Goal: Find contact information: Find contact information

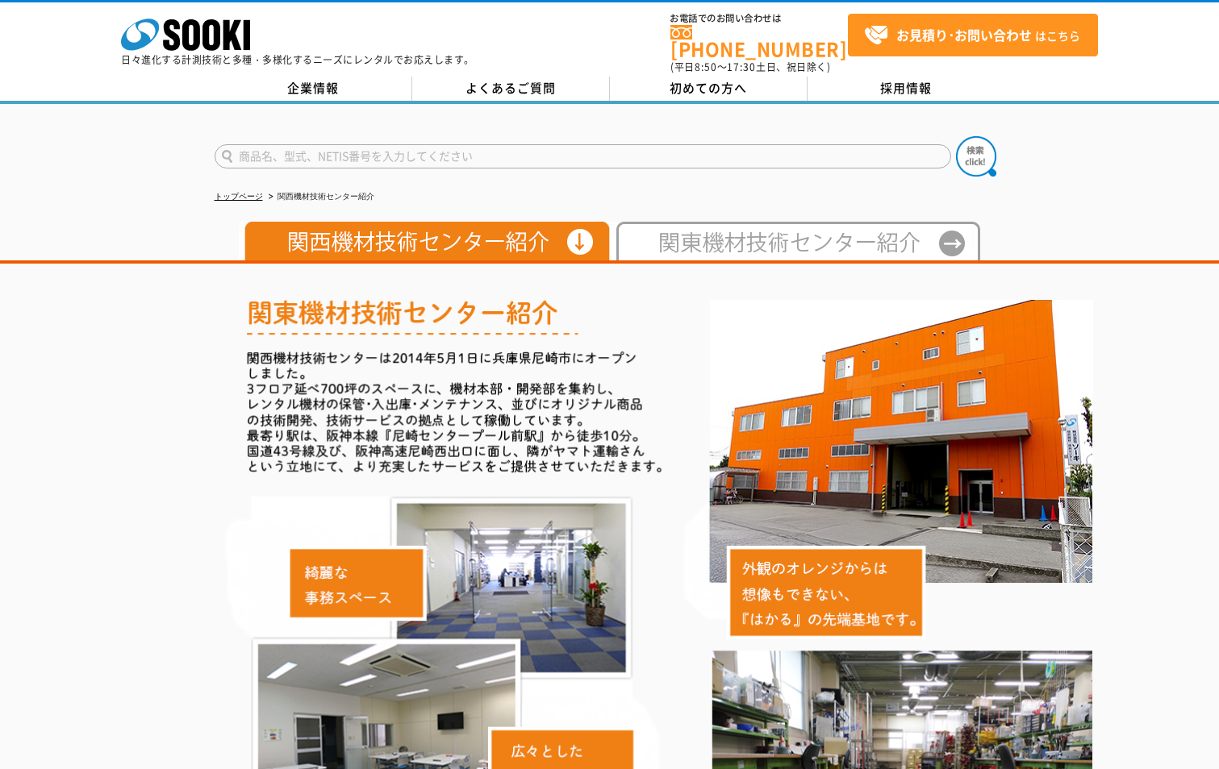
click at [337, 190] on li "関西機材技術センター紹介" at bounding box center [319, 197] width 109 height 17
click at [245, 181] on ul "トップページ 関西機材技術センター紹介" at bounding box center [610, 197] width 790 height 33
click at [244, 192] on link "トップページ" at bounding box center [239, 196] width 48 height 9
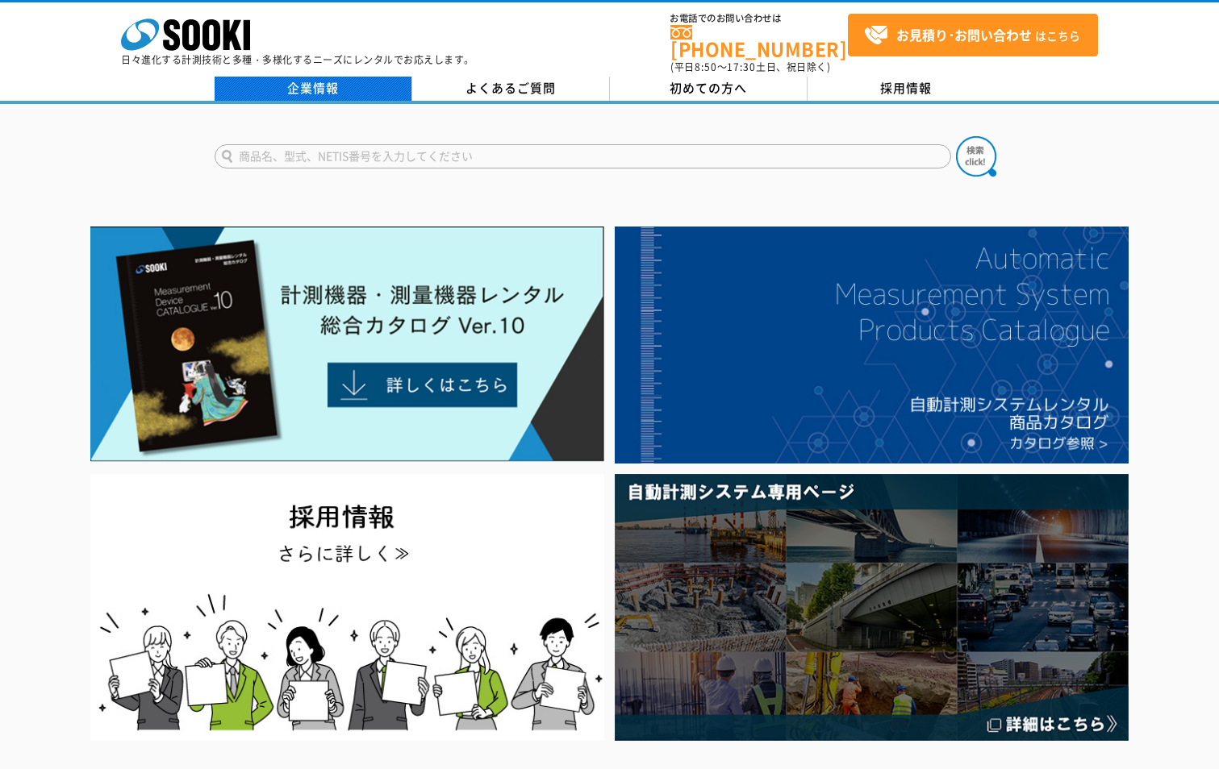
click at [355, 80] on link "企業情報" at bounding box center [314, 89] width 198 height 24
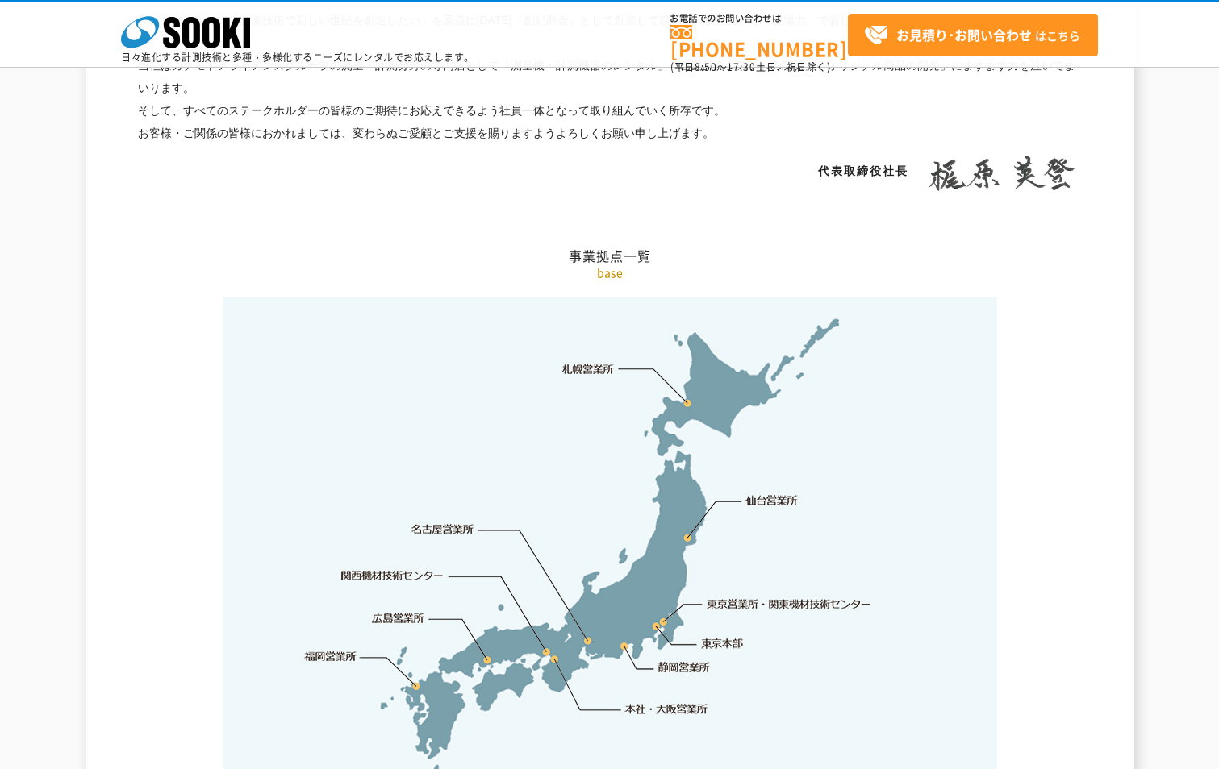
scroll to position [3145, 0]
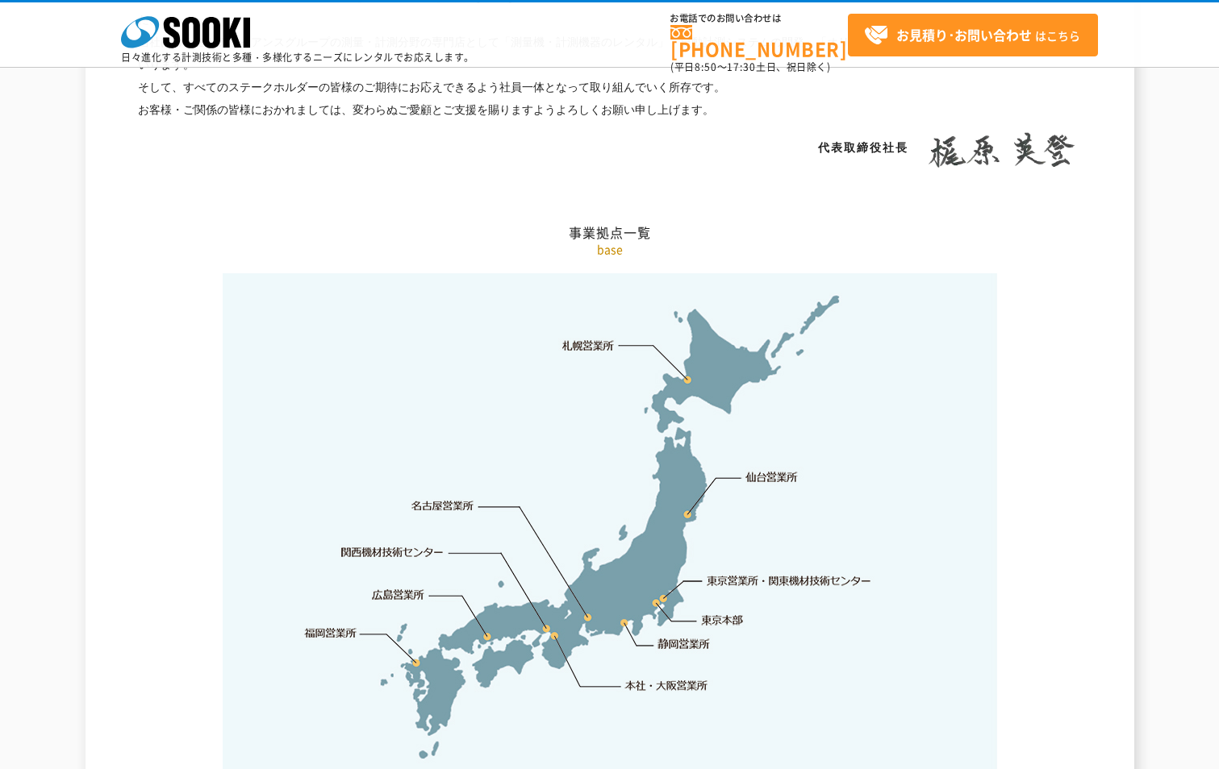
click at [428, 544] on link "関西機材技術センター" at bounding box center [392, 552] width 102 height 16
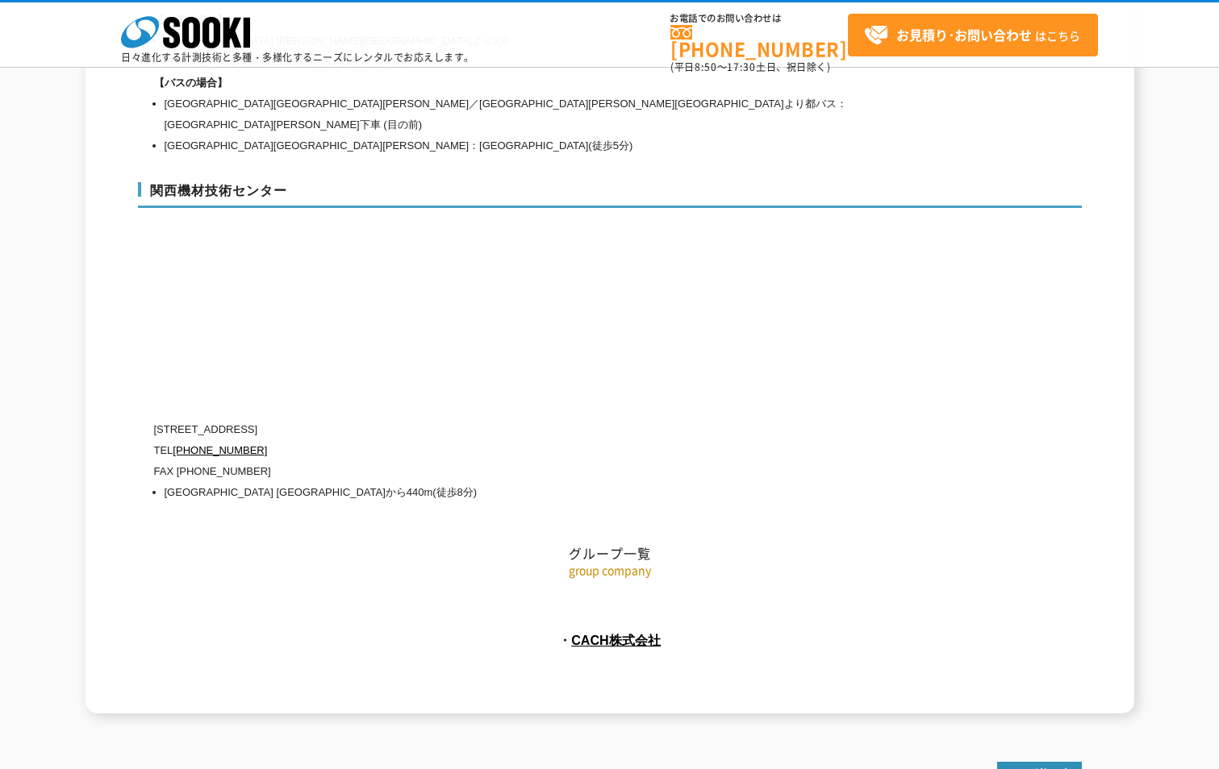
scroll to position [7212, 0]
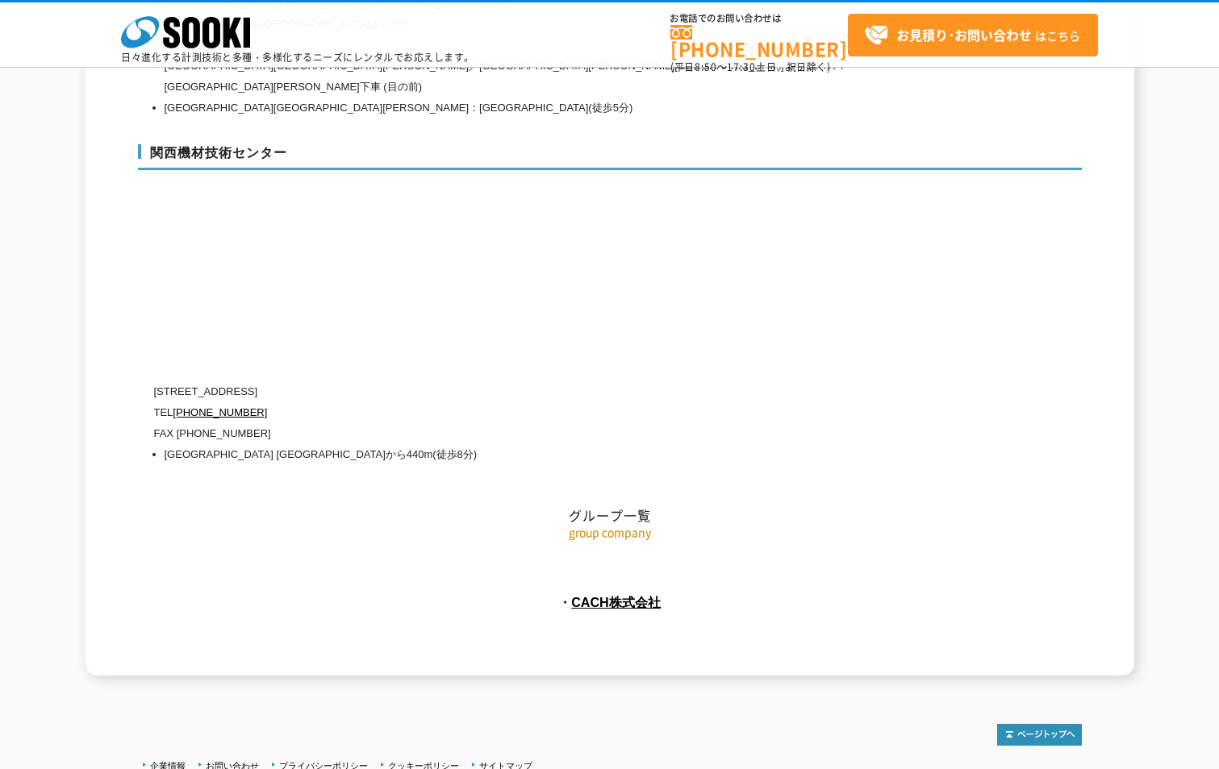
drag, startPoint x: 365, startPoint y: 342, endPoint x: 152, endPoint y: 345, distance: 212.9
click at [392, 402] on p "TEL [PHONE_NUMBER]" at bounding box center [541, 412] width 774 height 21
drag, startPoint x: 377, startPoint y: 337, endPoint x: 173, endPoint y: 333, distance: 204.9
click at [173, 381] on p "[STREET_ADDRESS]" at bounding box center [541, 391] width 774 height 21
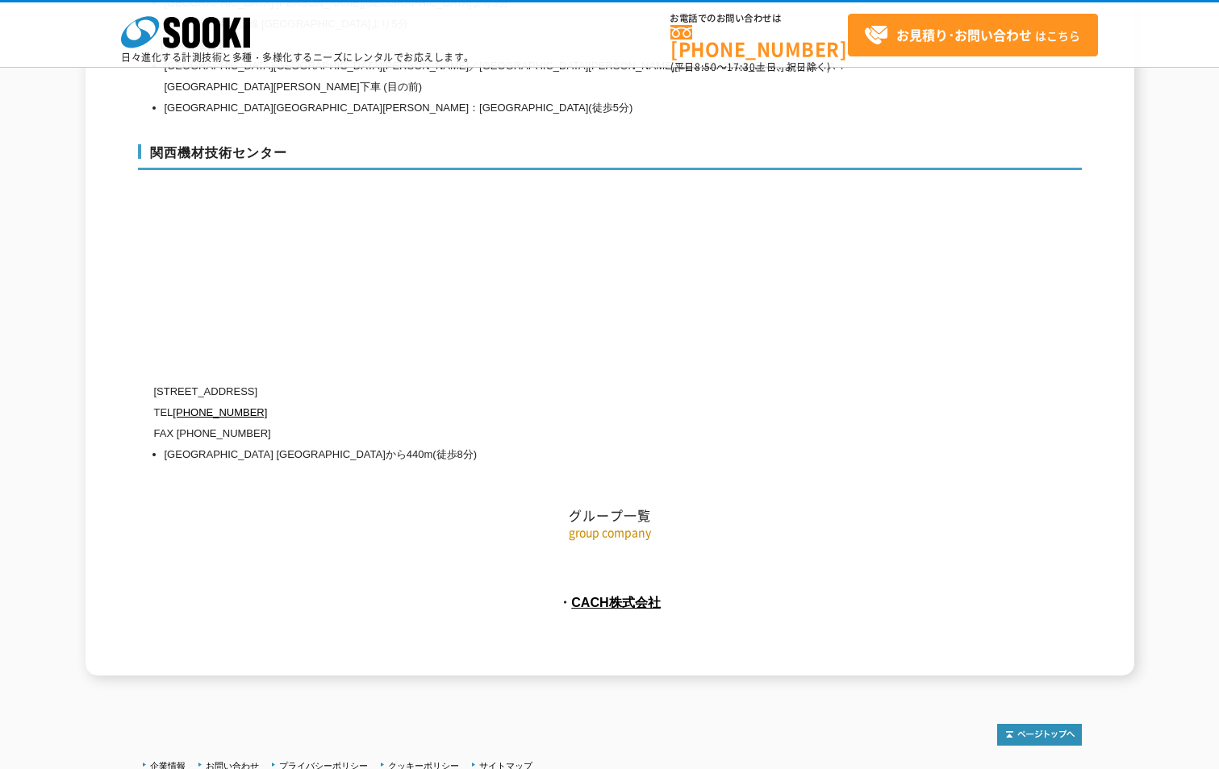
drag, startPoint x: 173, startPoint y: 333, endPoint x: 347, endPoint y: 342, distance: 174.4
click at [346, 381] on p "[STREET_ADDRESS]" at bounding box center [541, 391] width 774 height 21
drag, startPoint x: 365, startPoint y: 335, endPoint x: 154, endPoint y: 339, distance: 211.3
click at [154, 381] on p "[STREET_ADDRESS]" at bounding box center [541, 391] width 774 height 21
copy p "[STREET_ADDRESS]"
